Goal: Obtain resource: Obtain resource

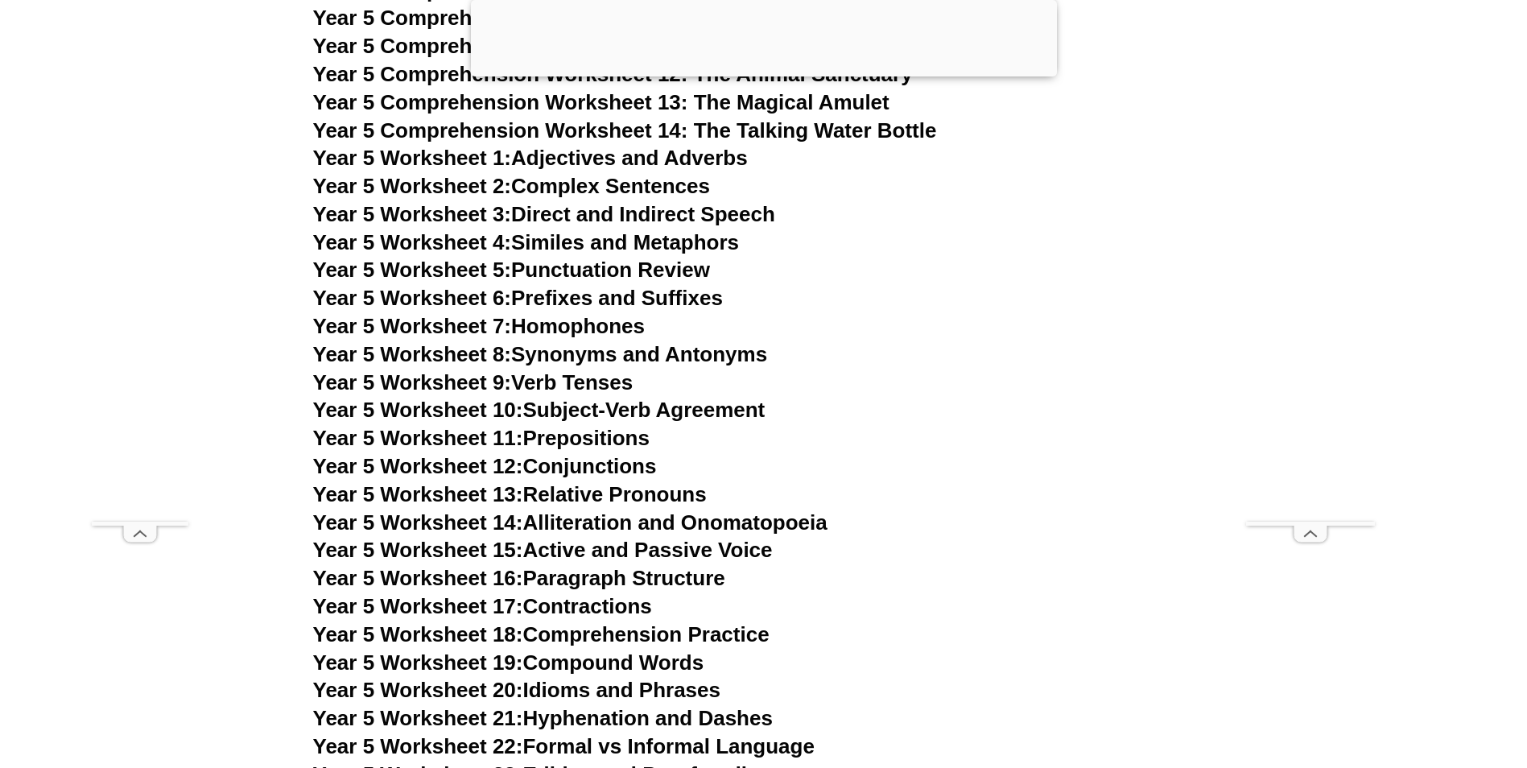
scroll to position [8217, 0]
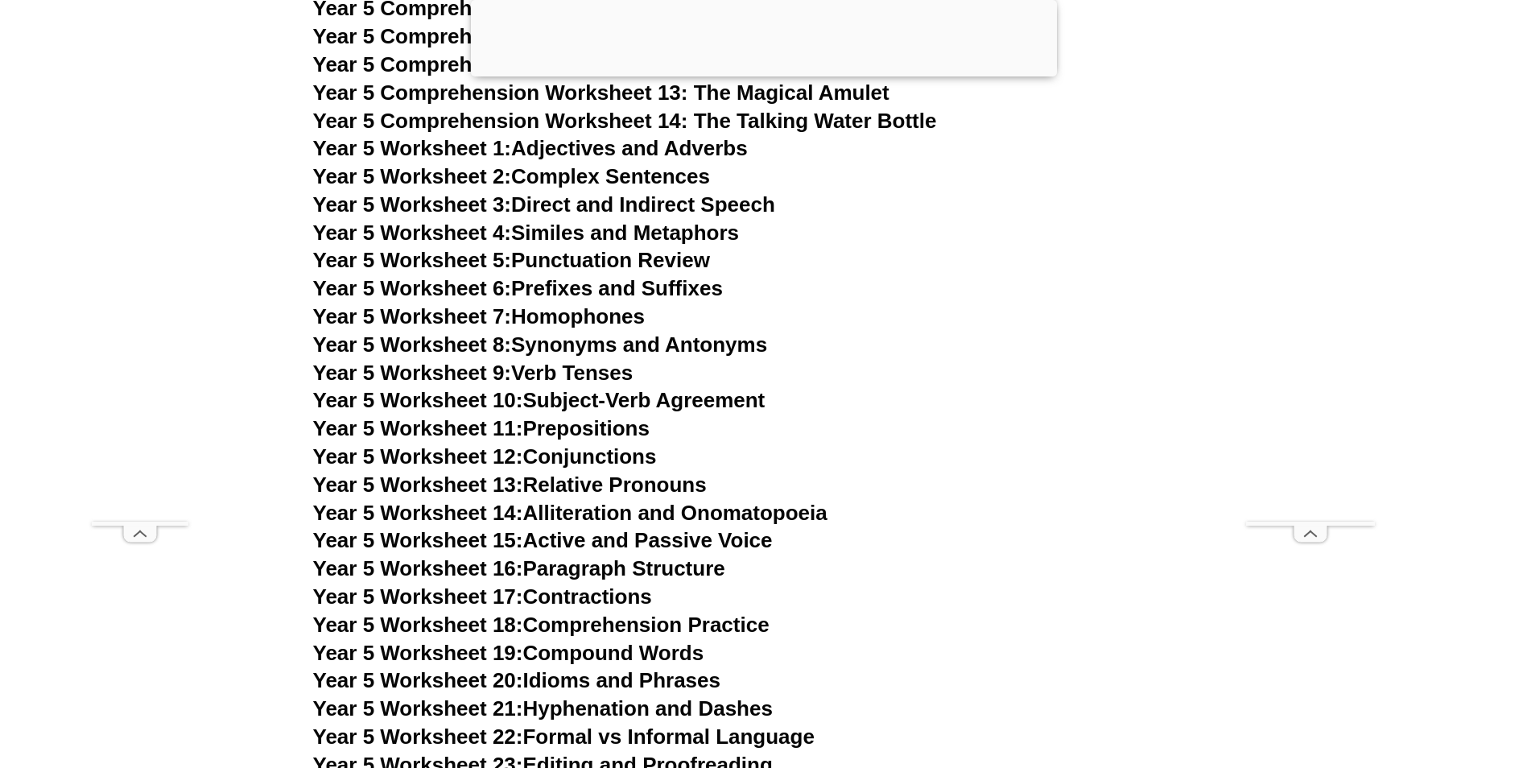
drag, startPoint x: 600, startPoint y: 181, endPoint x: 572, endPoint y: 180, distance: 28.2
click at [572, 180] on link "Year 5 Worksheet 2: Complex Sentences" at bounding box center [511, 176] width 397 height 24
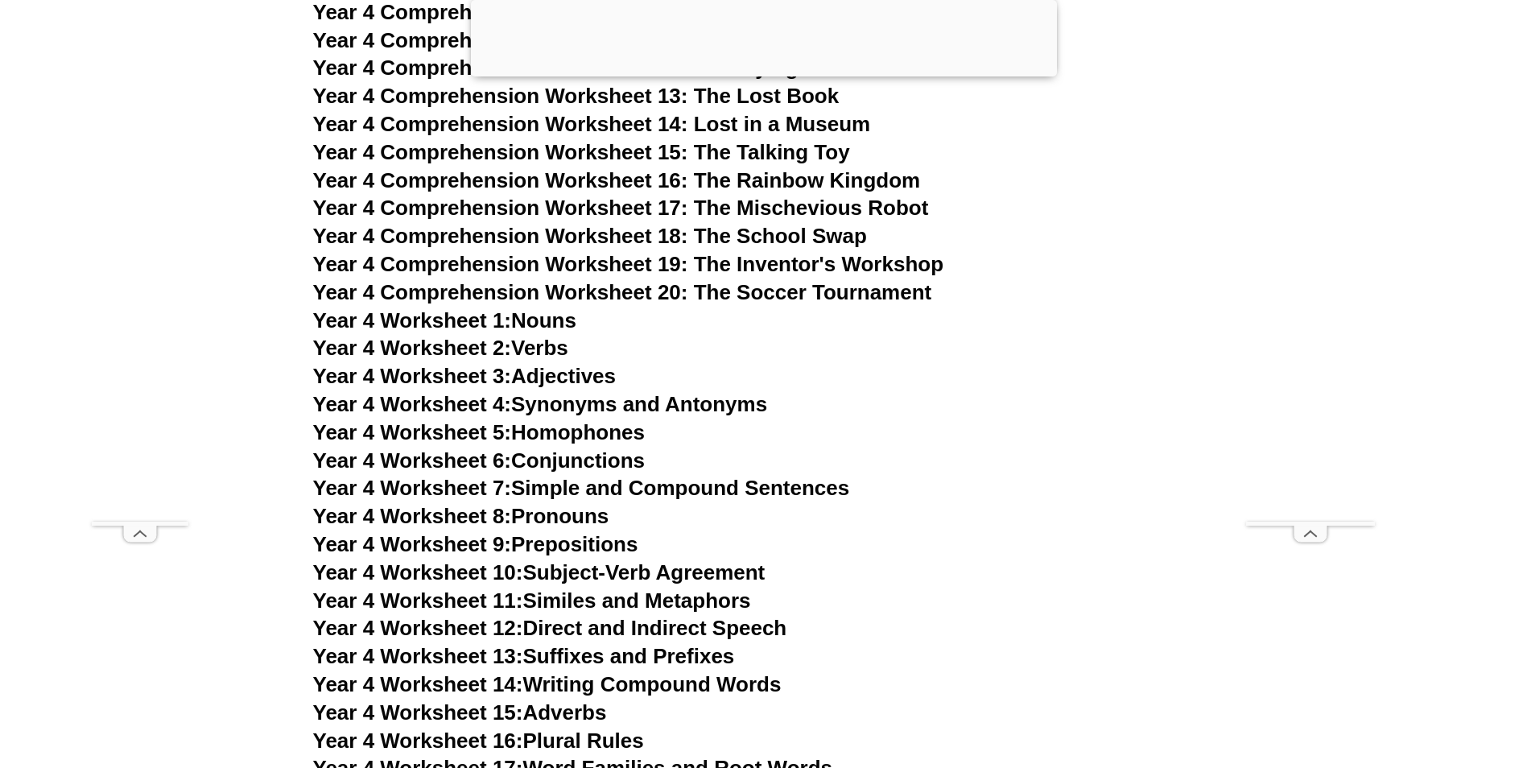
scroll to position [7010, 0]
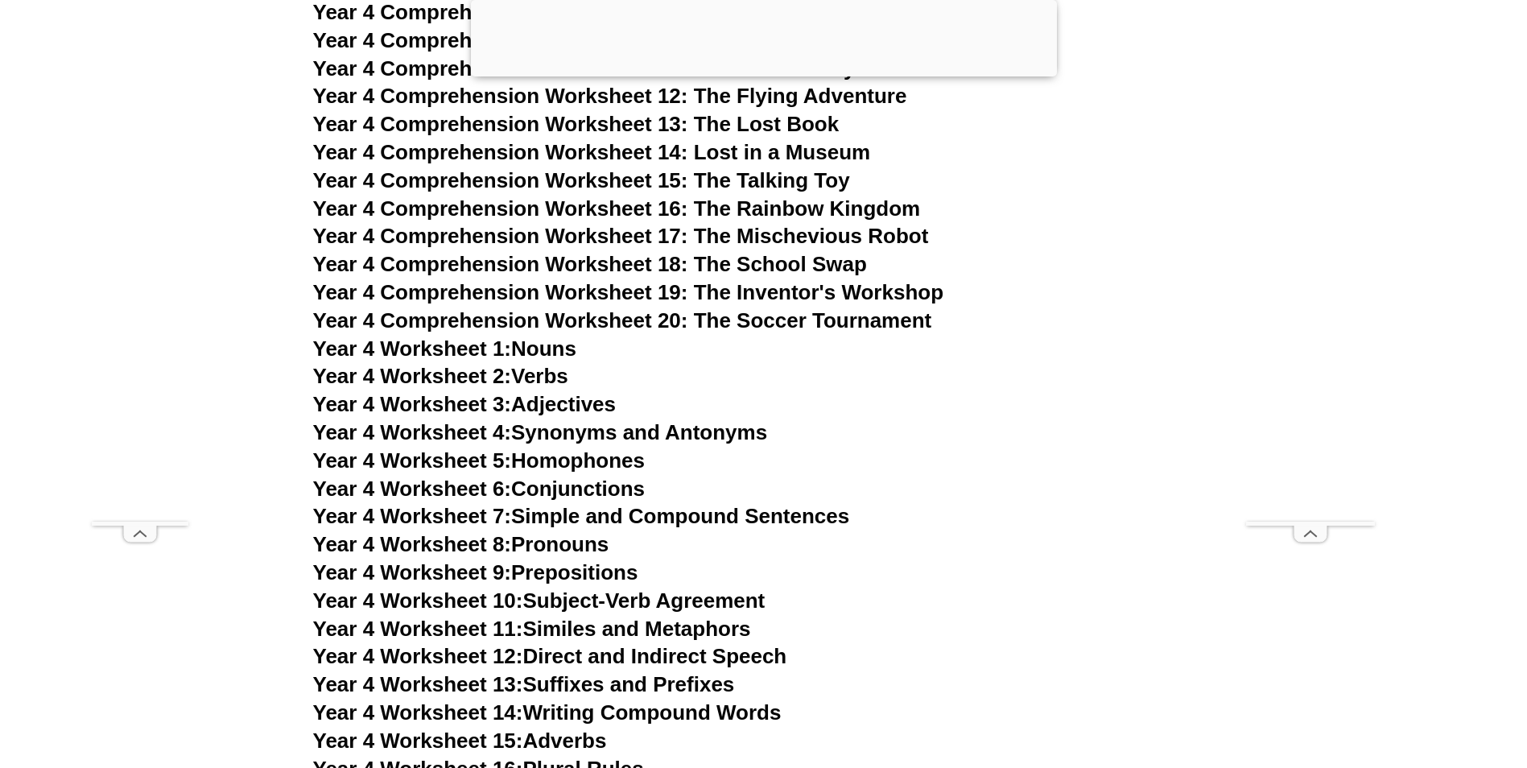
drag, startPoint x: 590, startPoint y: 426, endPoint x: 580, endPoint y: 433, distance: 12.7
click at [580, 433] on link "Year 4 Worksheet 4: Synonyms and Antonyms" at bounding box center [540, 432] width 455 height 24
click at [596, 460] on link "Year 4 Worksheet 5: Homophones" at bounding box center [479, 460] width 332 height 24
click at [524, 487] on link "Year 4 Worksheet 6: Conjunctions" at bounding box center [479, 488] width 332 height 24
click at [670, 525] on link "Year 4 Worksheet 7: Simple and Compound Sentences" at bounding box center [581, 516] width 537 height 24
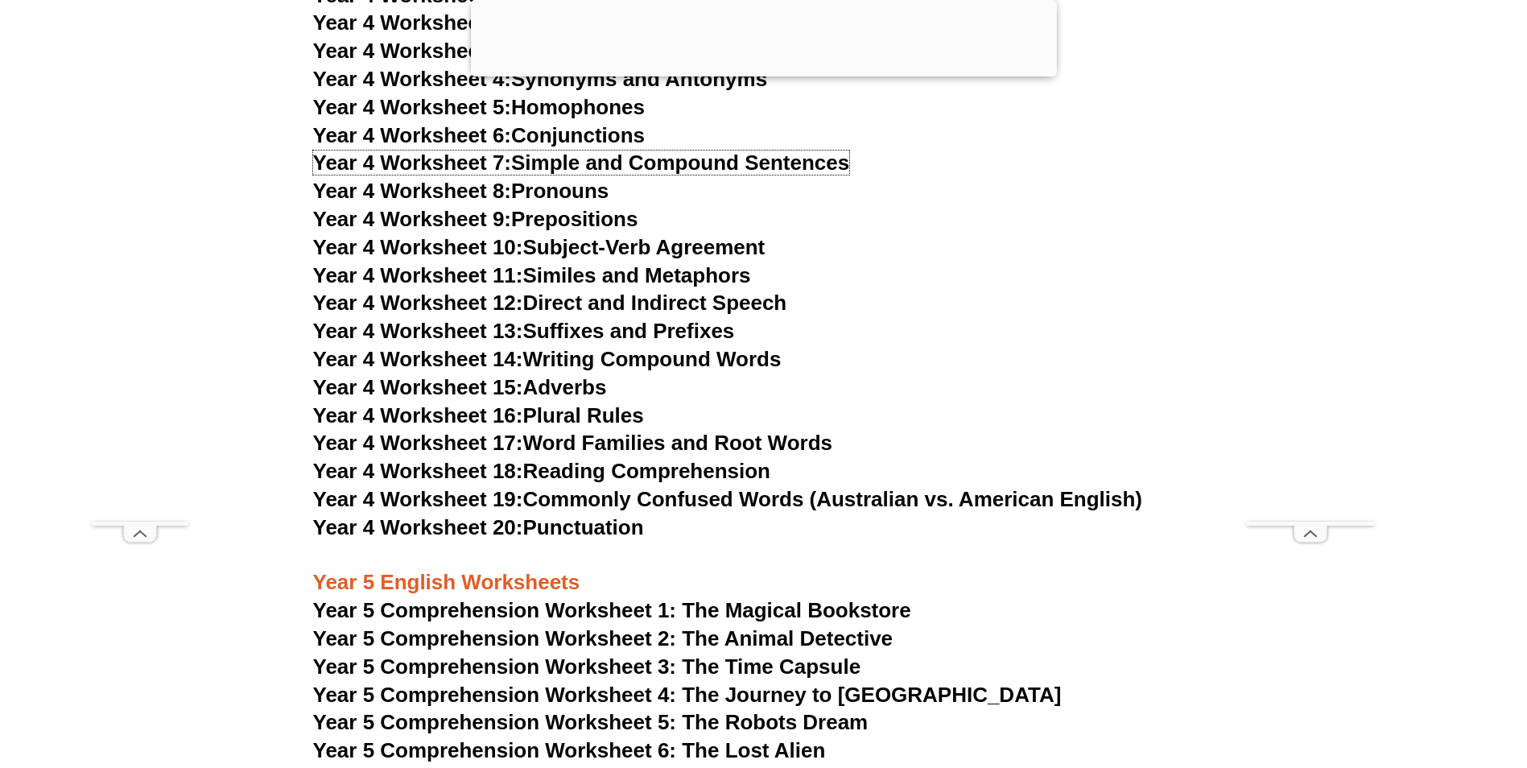
scroll to position [7412, 0]
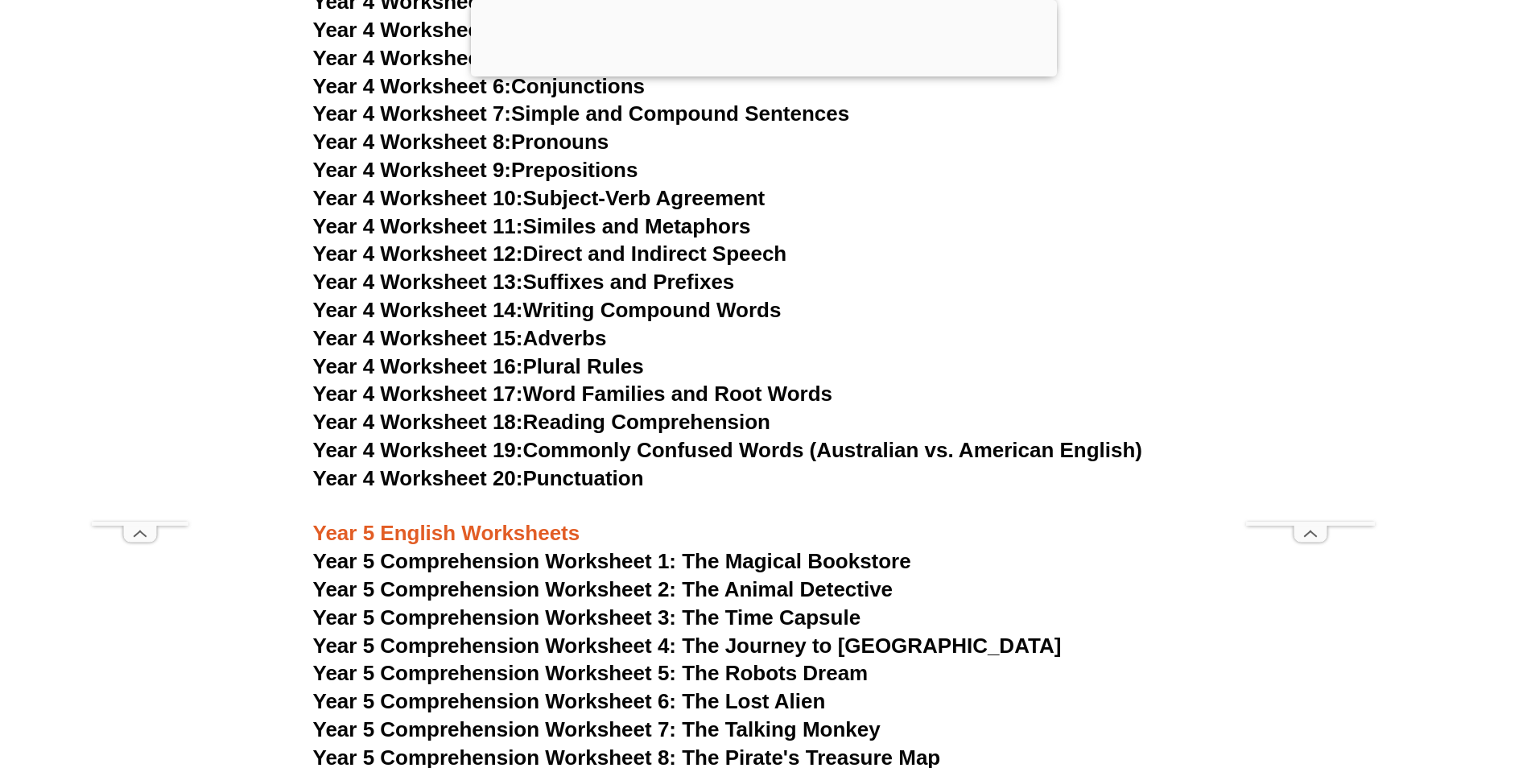
click at [664, 310] on link "Year 4 Worksheet 14: Writing Compound Words" at bounding box center [547, 310] width 468 height 24
click at [633, 474] on link "Year 4 Worksheet 20: Punctuation" at bounding box center [478, 478] width 331 height 24
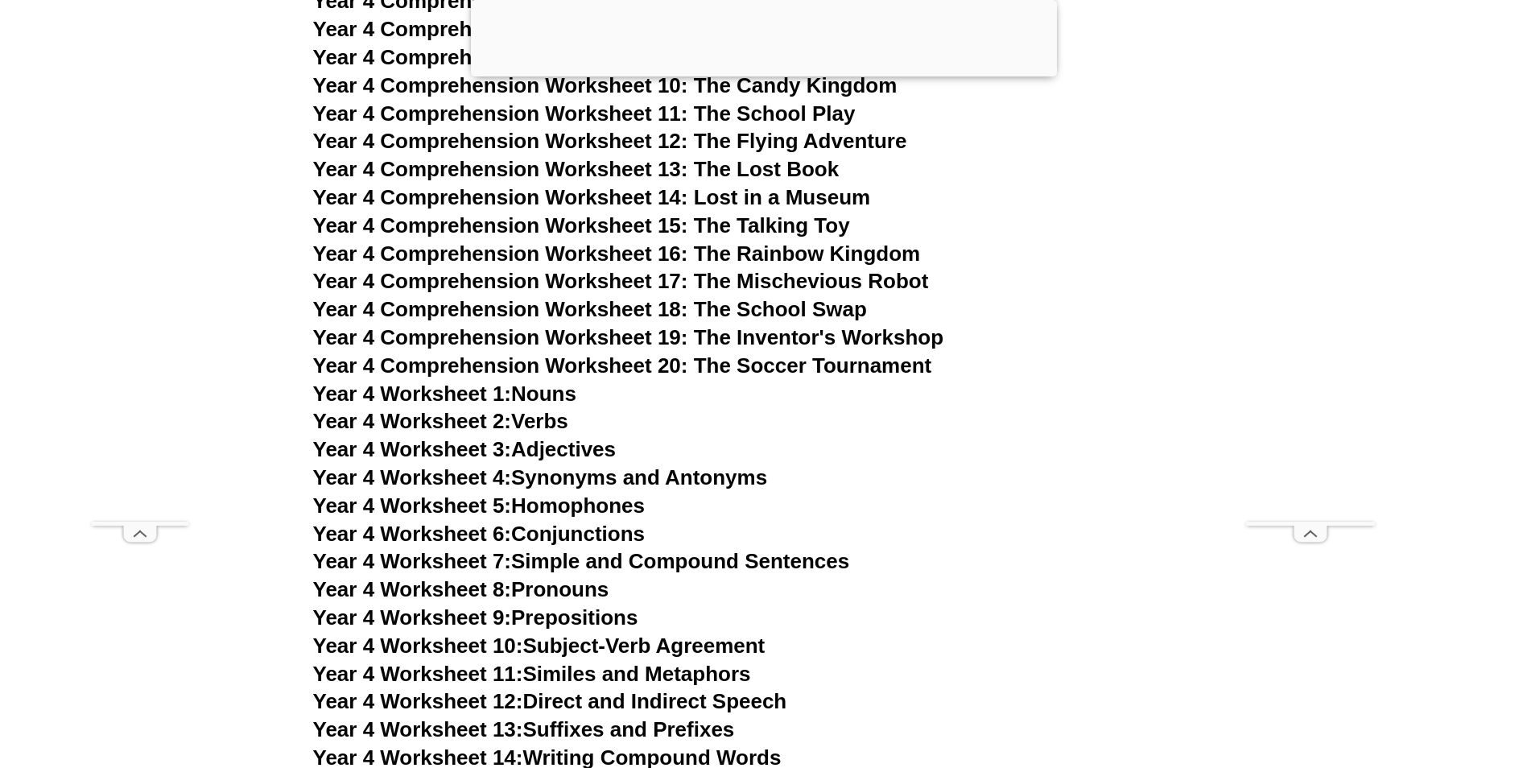
scroll to position [7010, 0]
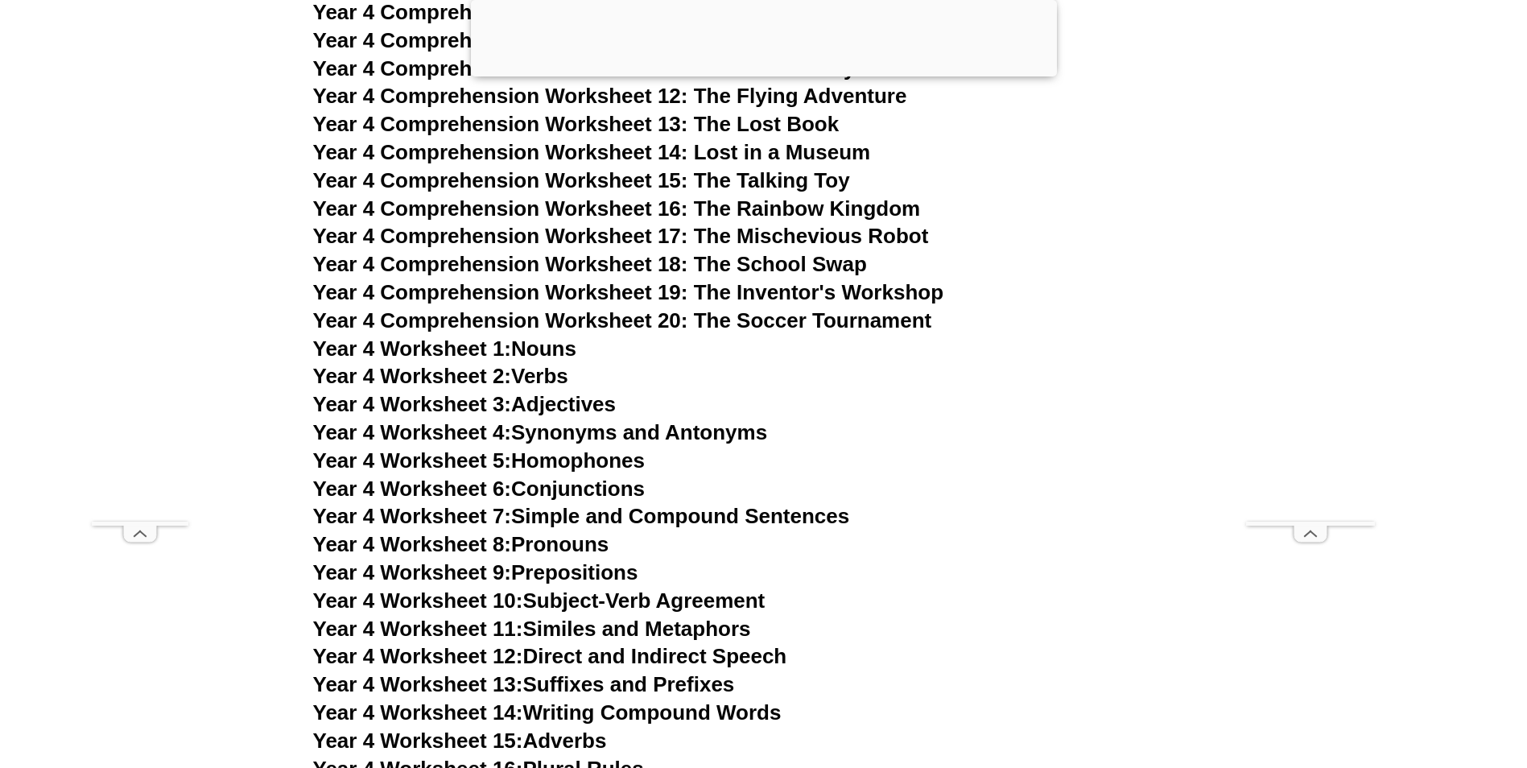
click at [746, 654] on link "Year 4 Worksheet 12: Direct and Indirect Speech" at bounding box center [550, 656] width 474 height 24
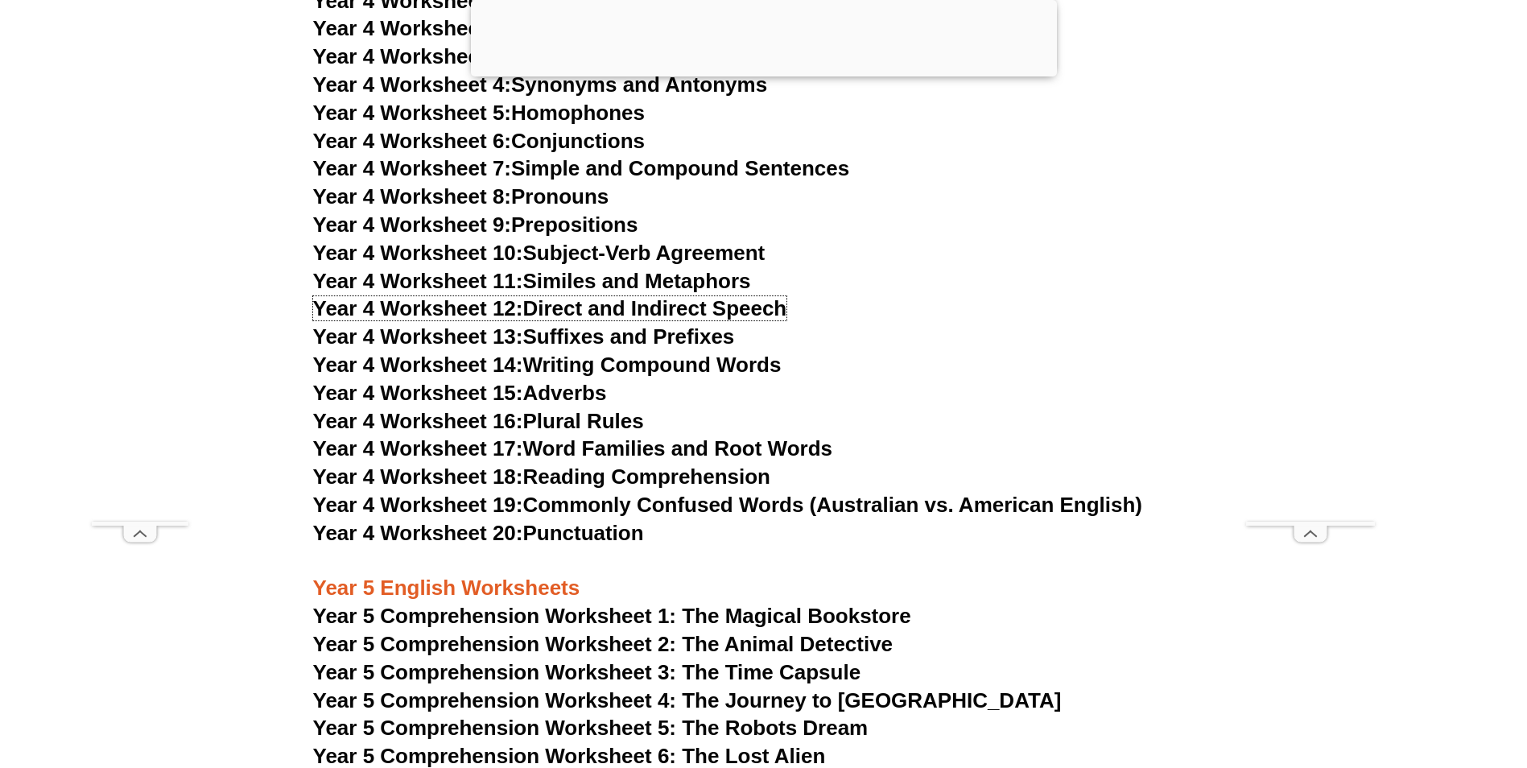
scroll to position [7332, 0]
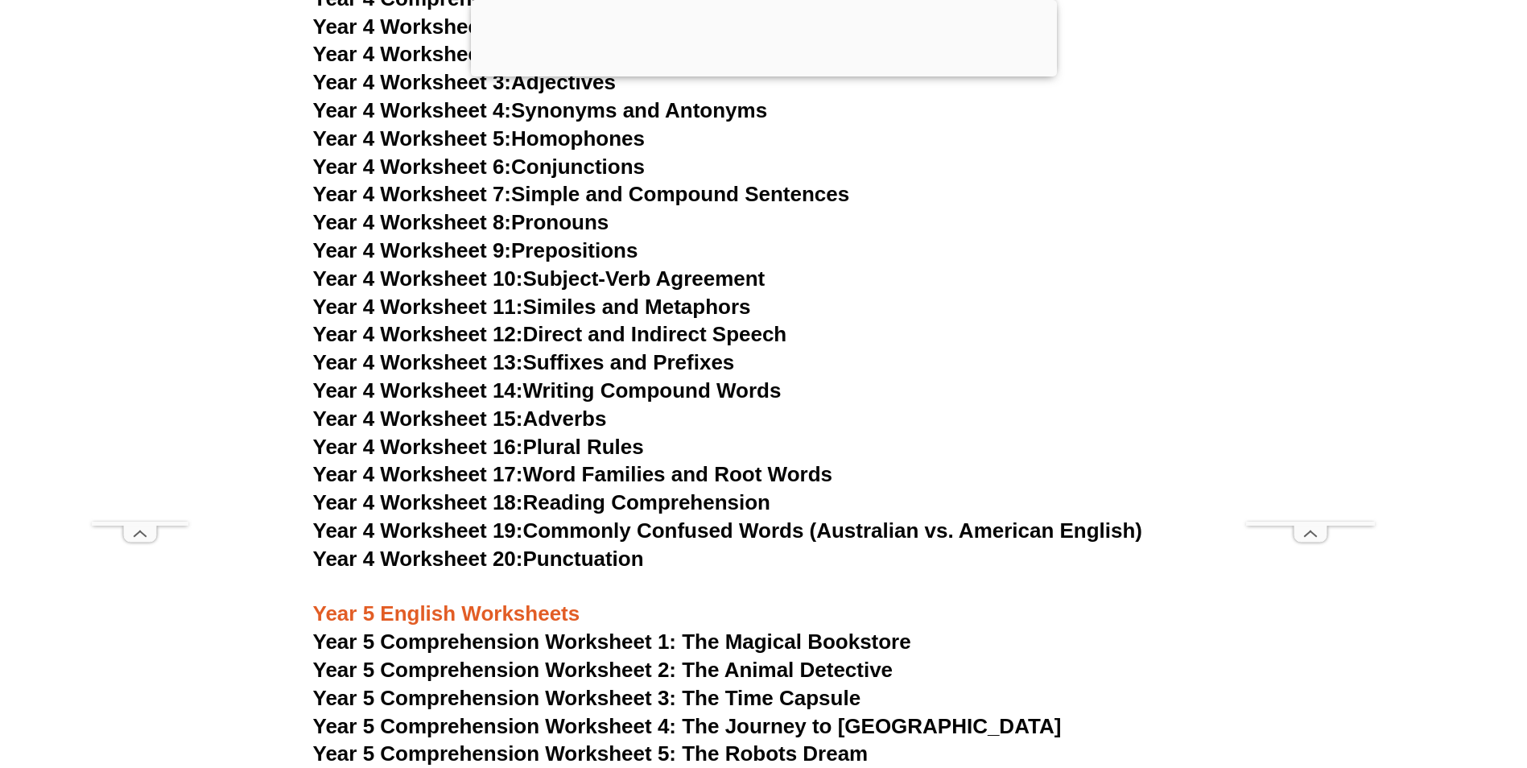
click at [584, 455] on link "Year 4 Worksheet 16: Plural Rules" at bounding box center [478, 447] width 331 height 24
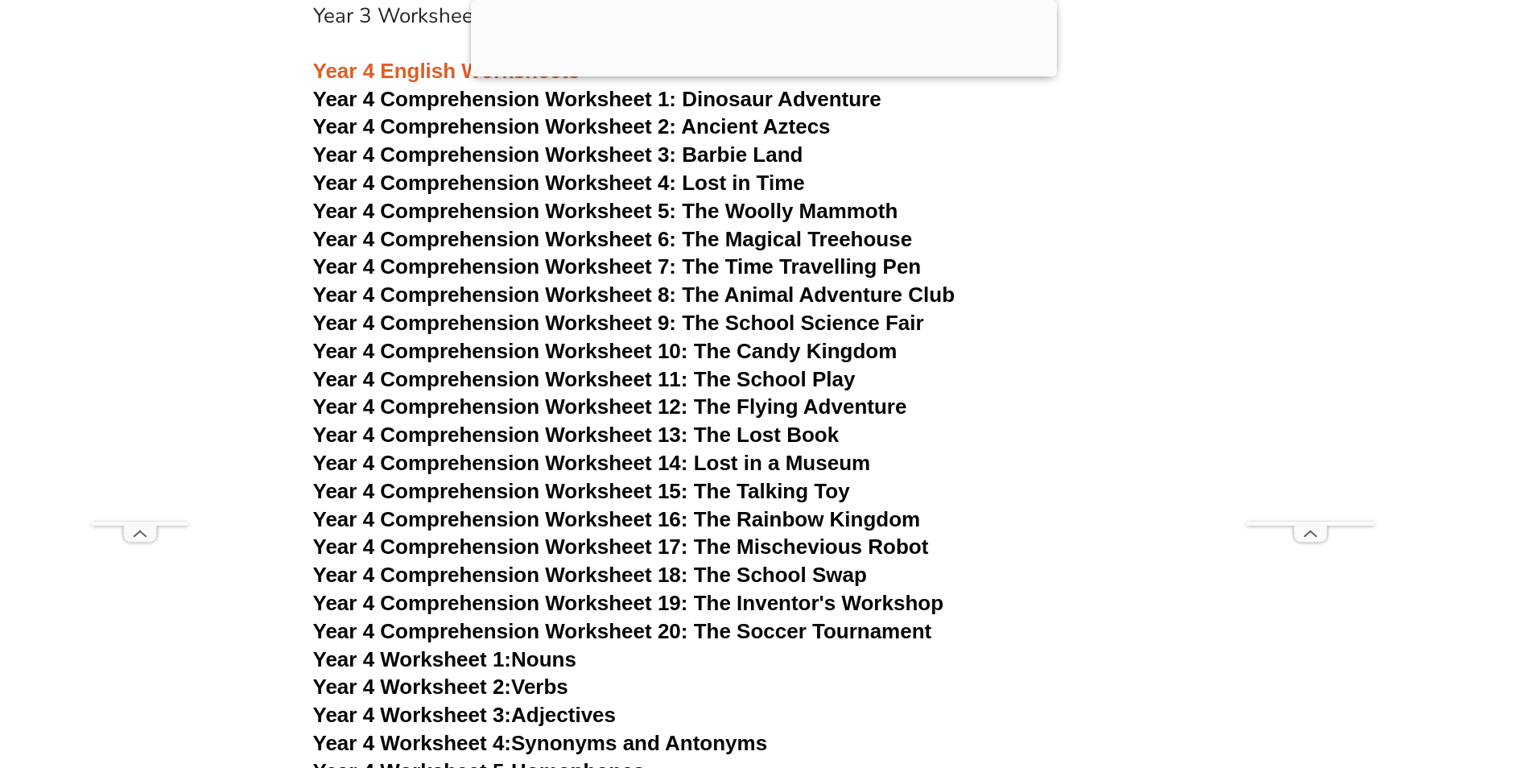
scroll to position [6607, 0]
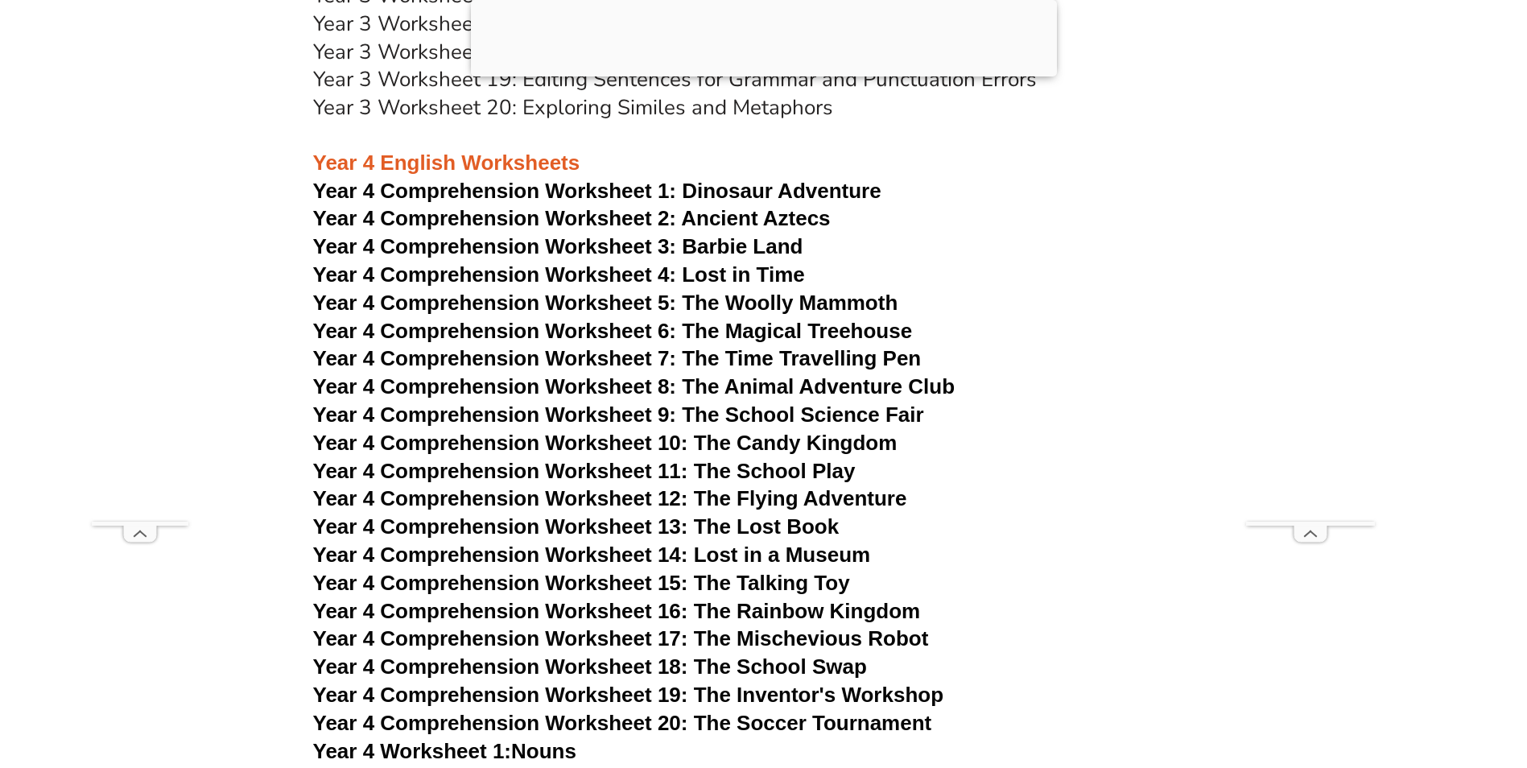
click at [749, 239] on span "Year 4 Comprehension Worksheet 3: Barbie Land" at bounding box center [558, 246] width 490 height 24
